Goal: Ask a question

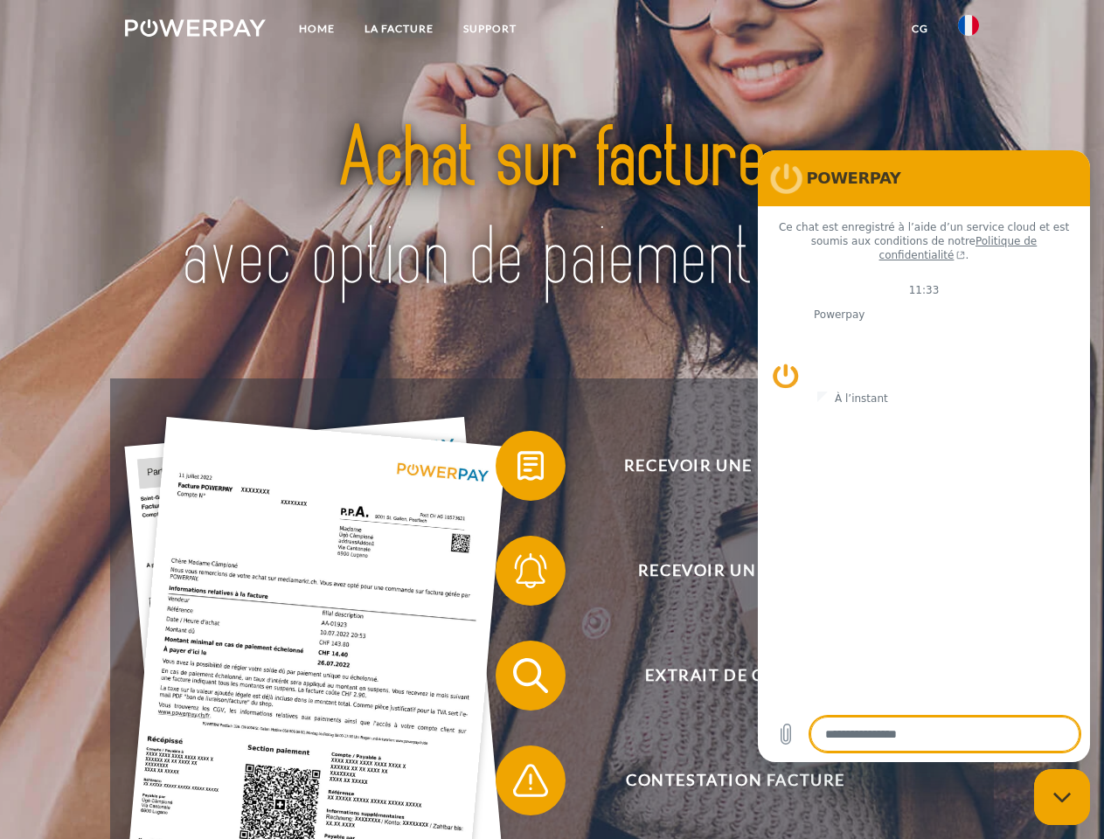
click at [195, 31] on img at bounding box center [195, 27] width 141 height 17
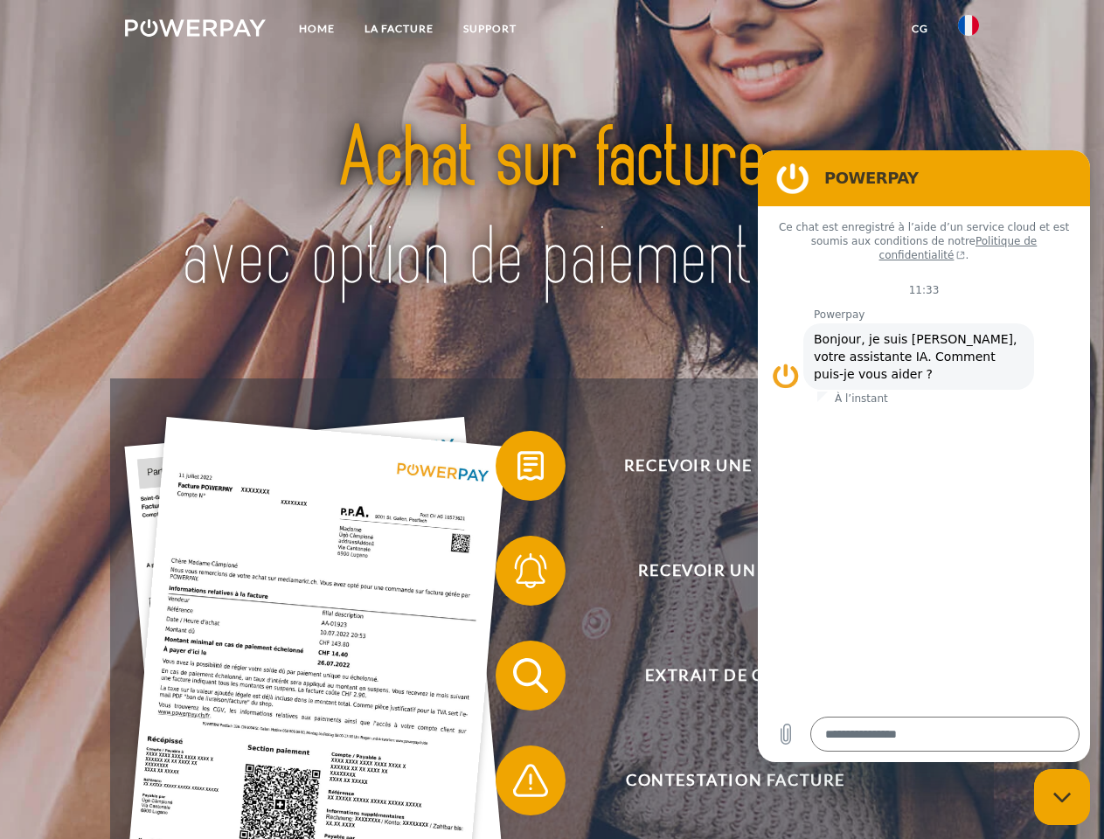
click at [969, 31] on img at bounding box center [968, 25] width 21 height 21
click at [920, 29] on link "CG" at bounding box center [920, 28] width 46 height 31
click at [518, 470] on span at bounding box center [504, 465] width 87 height 87
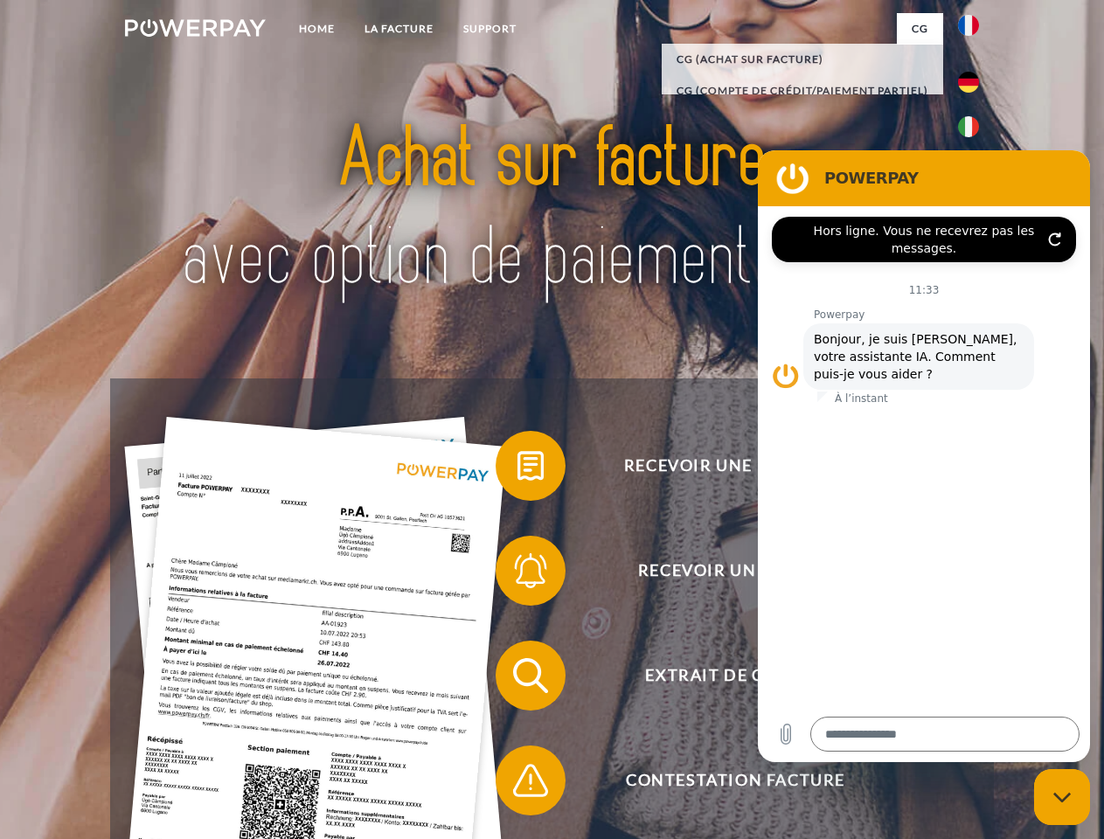
click at [518, 574] on span at bounding box center [504, 570] width 87 height 87
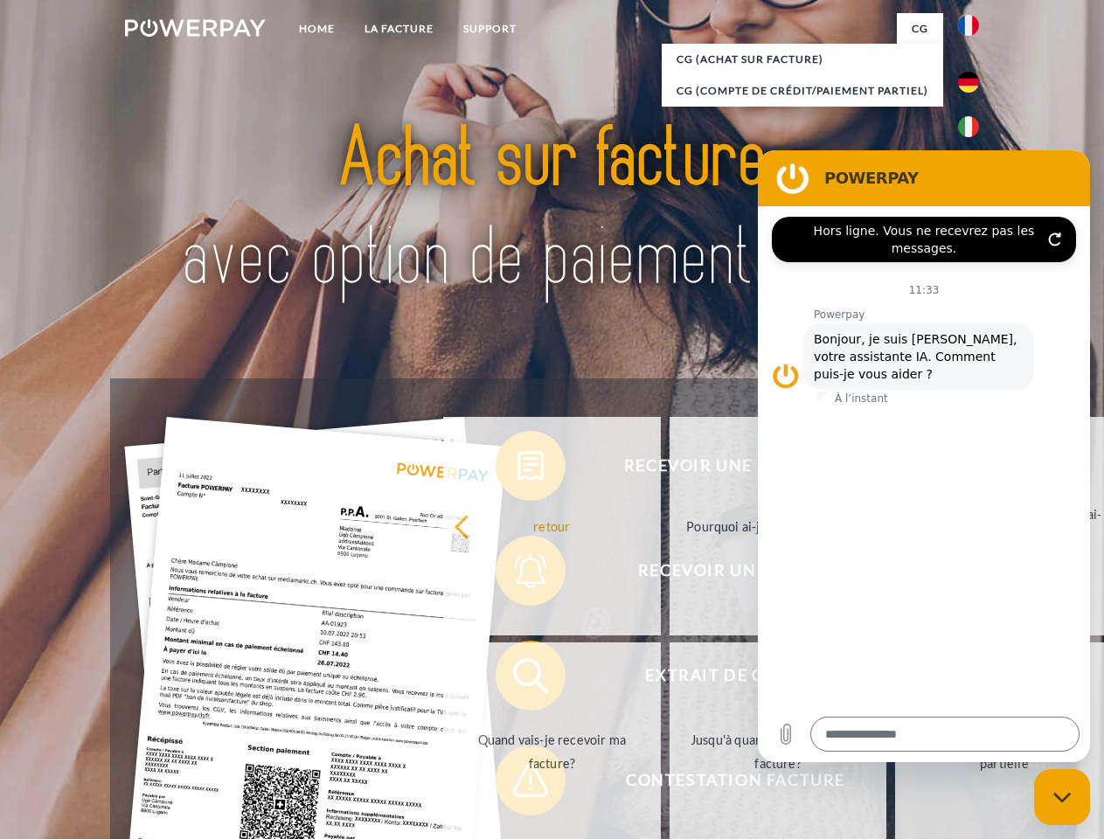
click at [670, 679] on link "Jusqu'à quand dois-je payer ma facture?" at bounding box center [779, 752] width 218 height 219
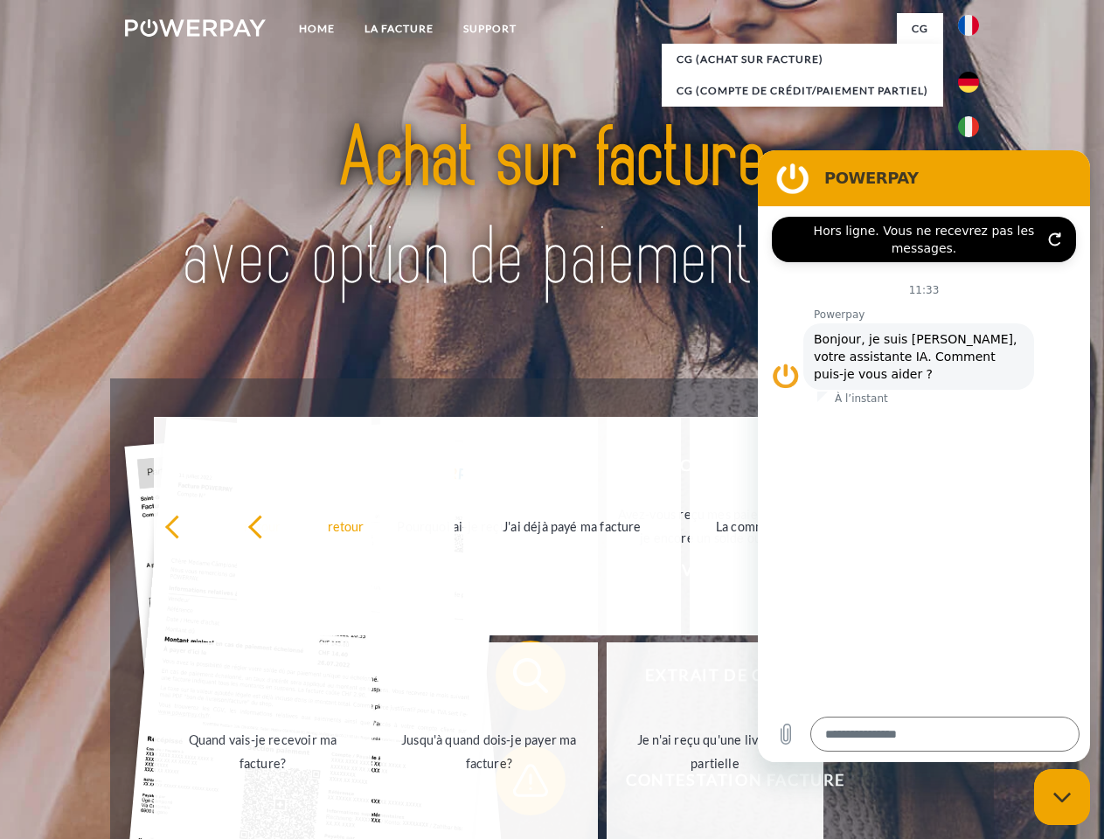
click at [518, 784] on span at bounding box center [504, 780] width 87 height 87
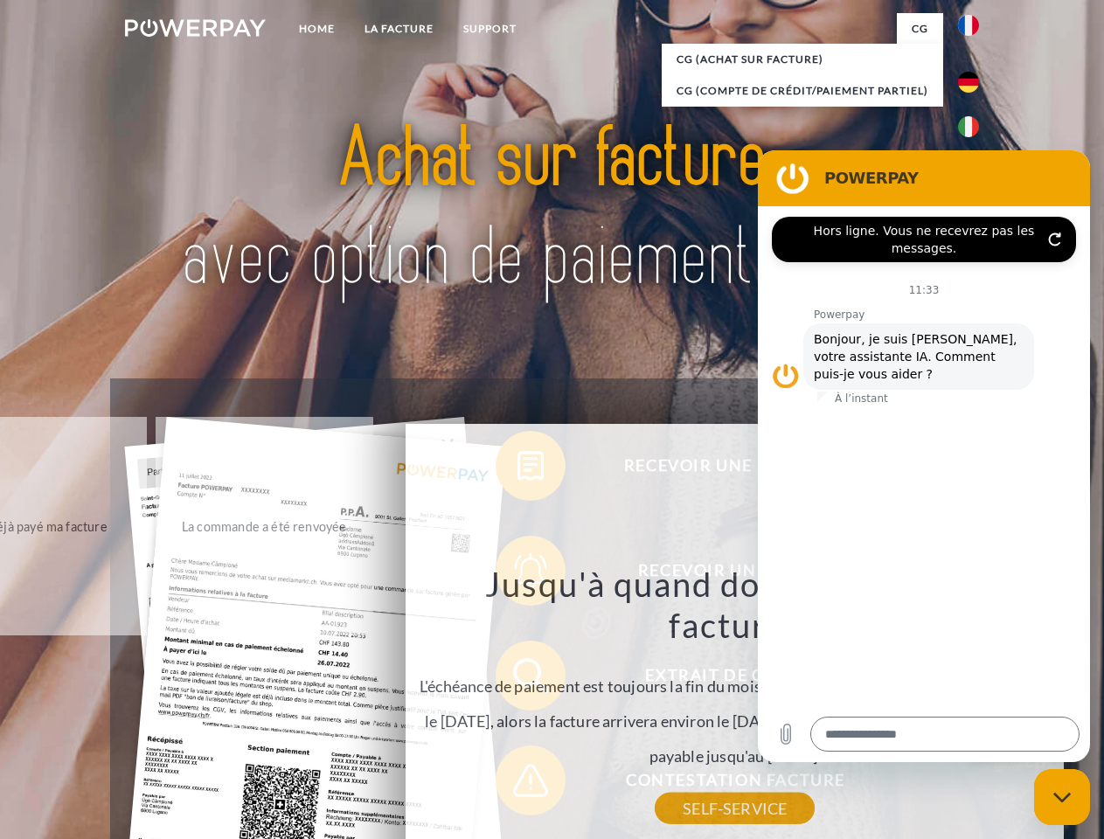
click at [1062, 797] on icon "Fermer la fenêtre de messagerie" at bounding box center [1063, 797] width 18 height 11
type textarea "*"
